Goal: Find contact information: Find contact information

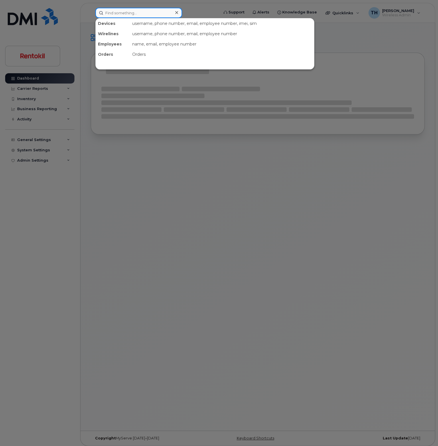
click at [138, 15] on input at bounding box center [138, 13] width 87 height 10
paste input "9547890469"
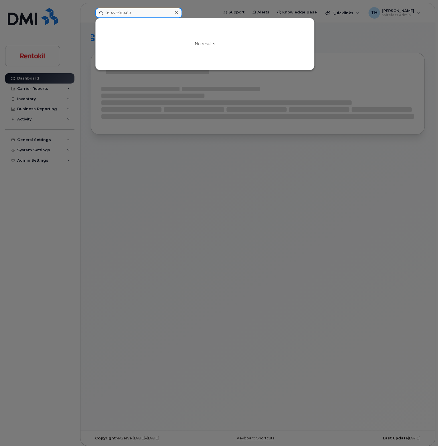
click at [144, 13] on input "9547890469" at bounding box center [138, 13] width 87 height 10
click at [142, 13] on input "9547890469" at bounding box center [138, 13] width 87 height 10
click at [136, 14] on input "9547890469" at bounding box center [138, 13] width 87 height 10
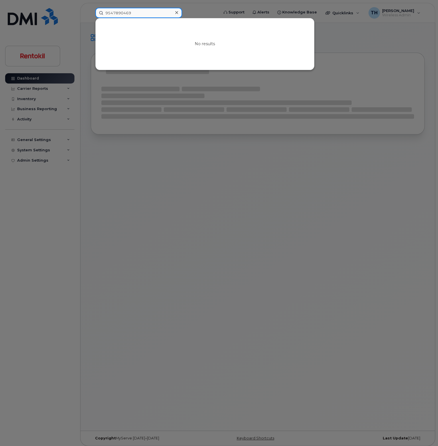
paste input "[PERSON_NAME]"
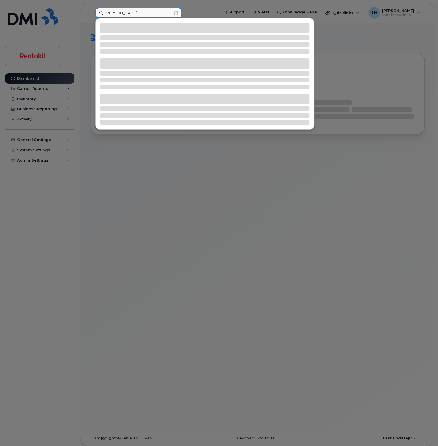
click at [143, 13] on input "[PERSON_NAME]" at bounding box center [138, 13] width 87 height 10
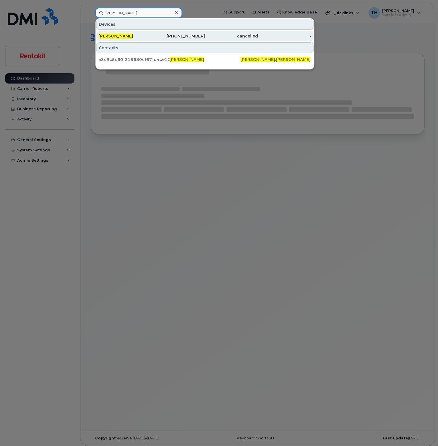
type input "[PERSON_NAME]"
click at [142, 35] on div "[PERSON_NAME]" at bounding box center [124, 36] width 53 height 6
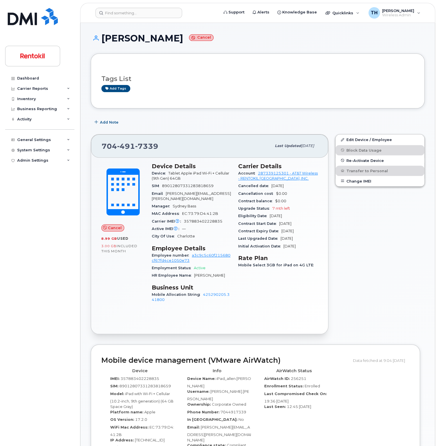
click at [147, 141] on div "[PHONE_NUMBER]" at bounding box center [187, 146] width 170 height 12
click at [147, 140] on div "[PHONE_NUMBER]" at bounding box center [187, 146] width 170 height 12
copy span "[PHONE_NUMBER]"
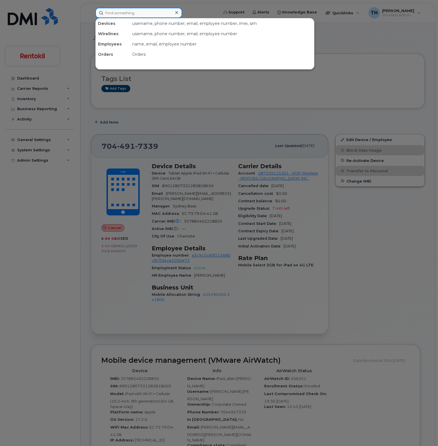
click at [134, 16] on input at bounding box center [138, 13] width 87 height 10
paste input "9547890469"
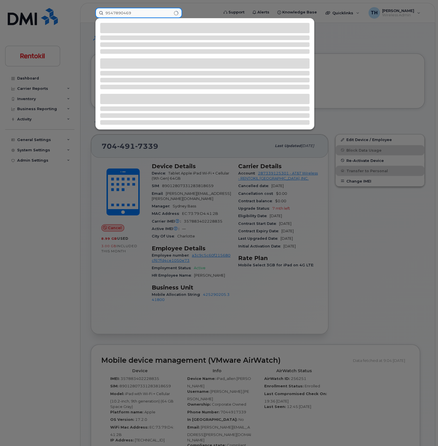
click at [146, 14] on input "9547890469" at bounding box center [138, 13] width 87 height 10
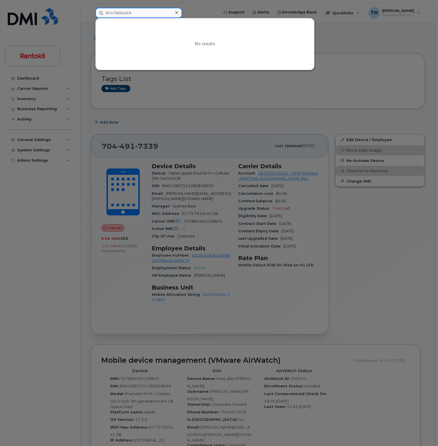
type input "9547890469"
